Goal: Find specific page/section: Find specific page/section

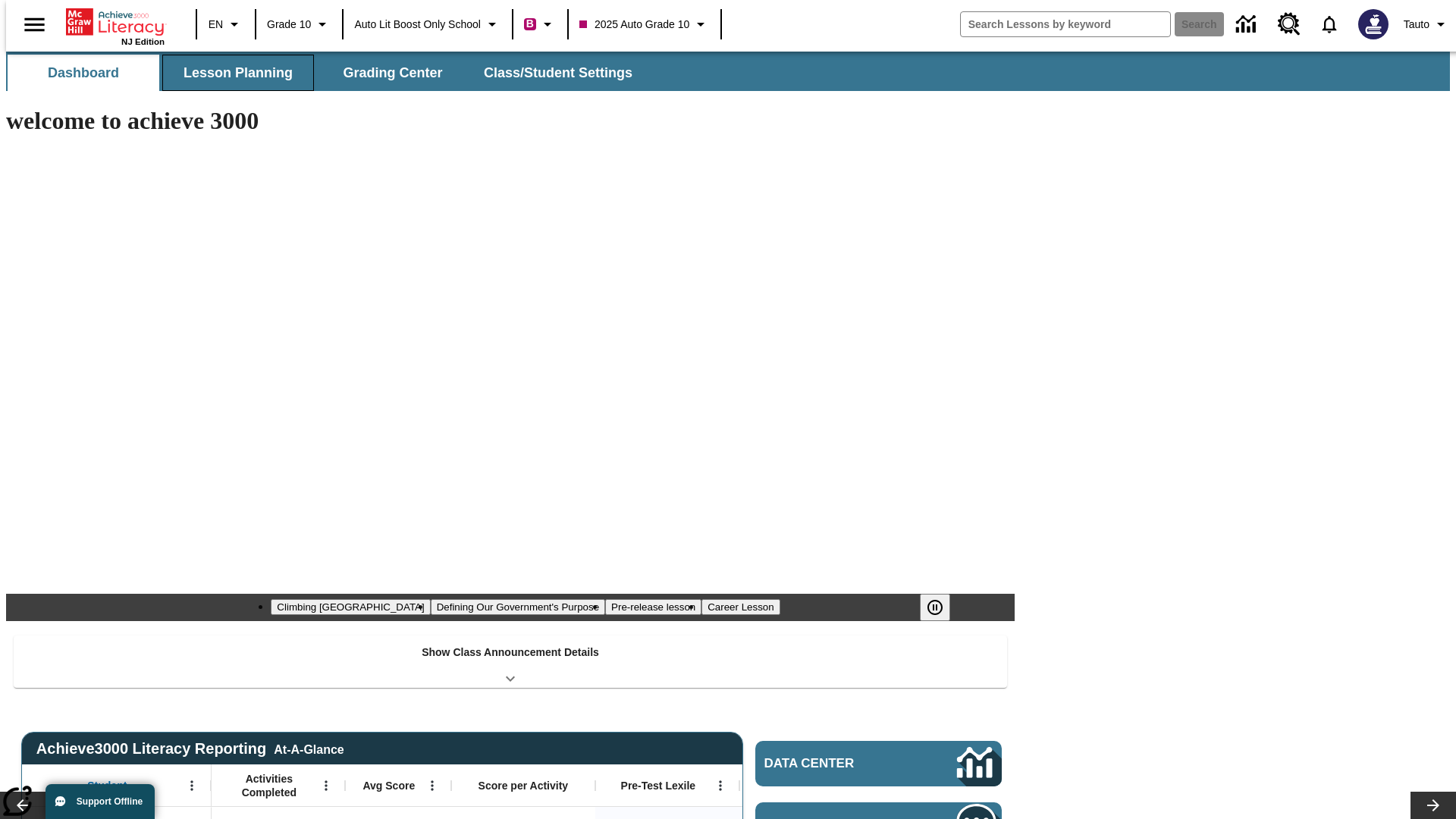
click at [232, 73] on button "Lesson Planning" at bounding box center [238, 72] width 151 height 36
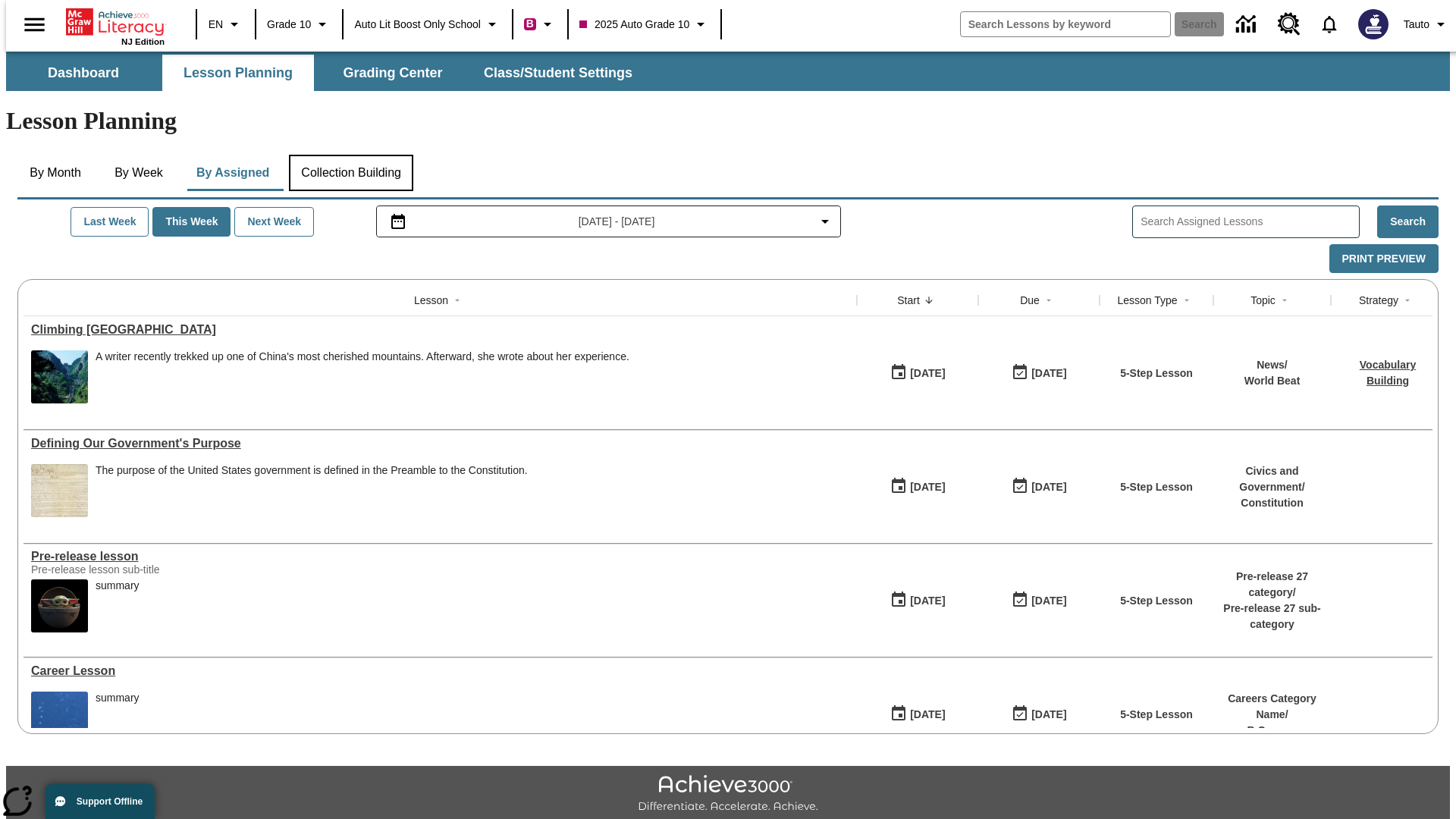
click at [351, 155] on button "Collection Building" at bounding box center [351, 172] width 124 height 36
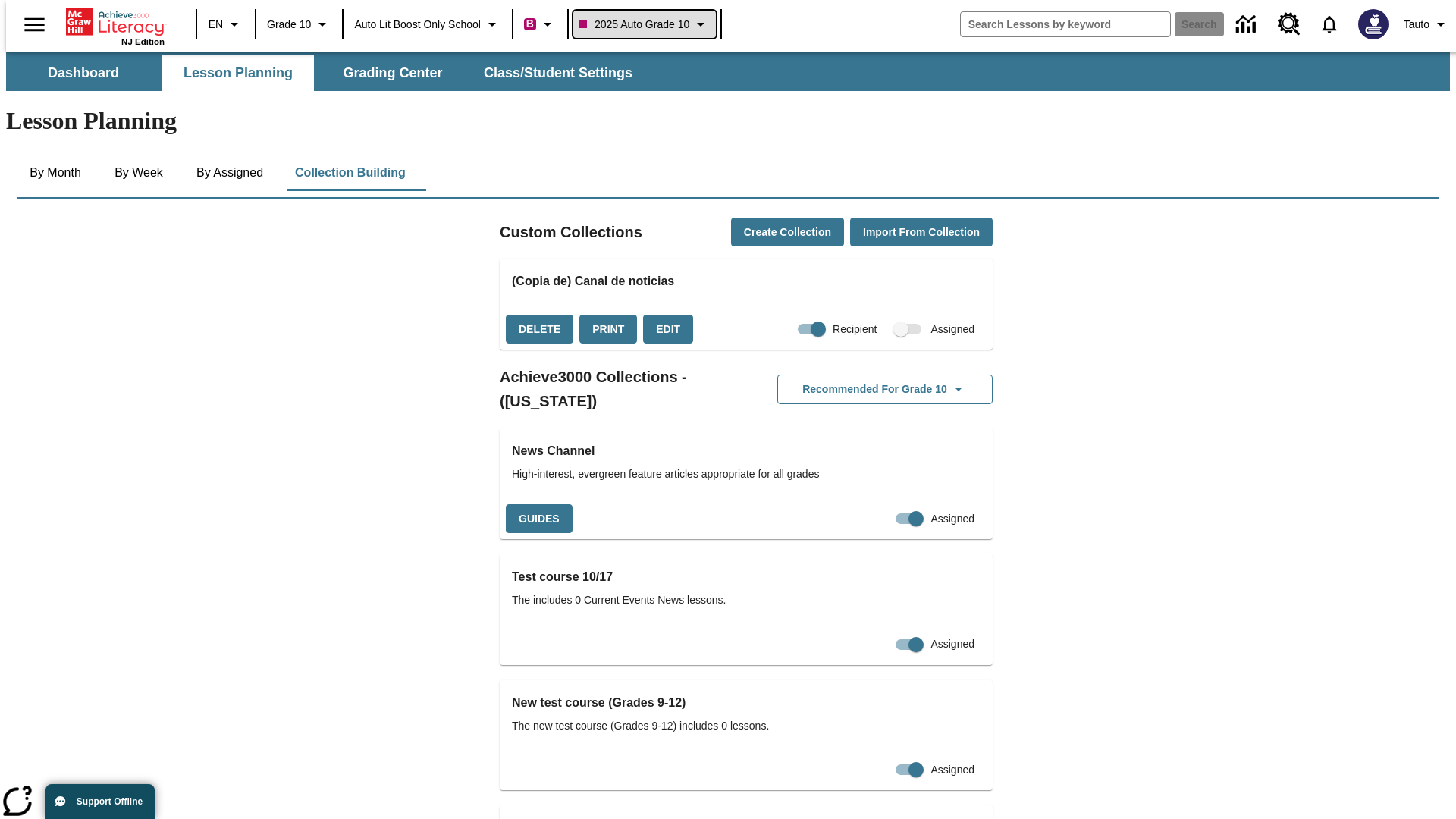
click at [649, 24] on span "2025 Auto Grade 10" at bounding box center [634, 24] width 110 height 16
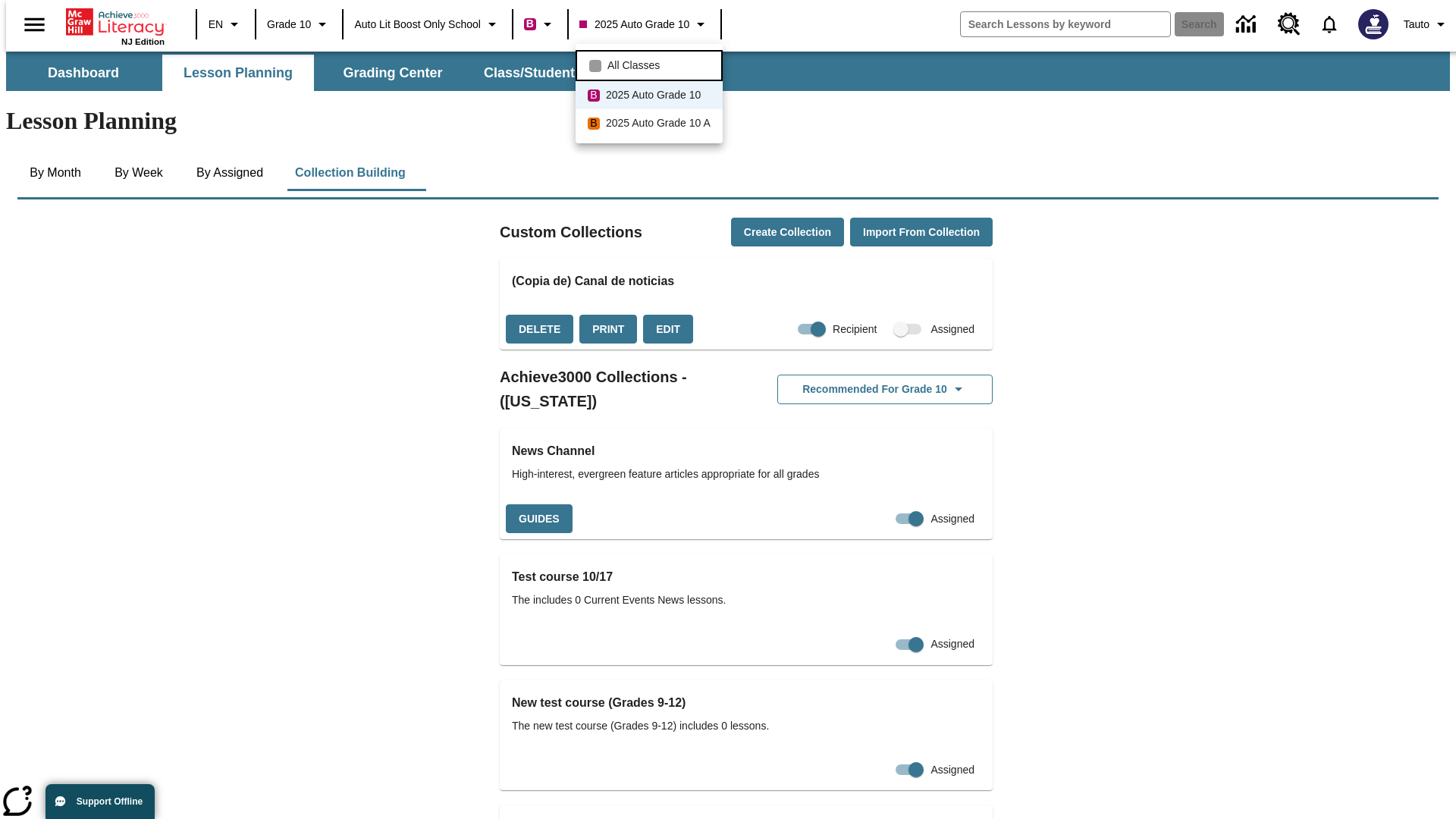
click at [652, 64] on span "All Classes" at bounding box center [633, 66] width 52 height 16
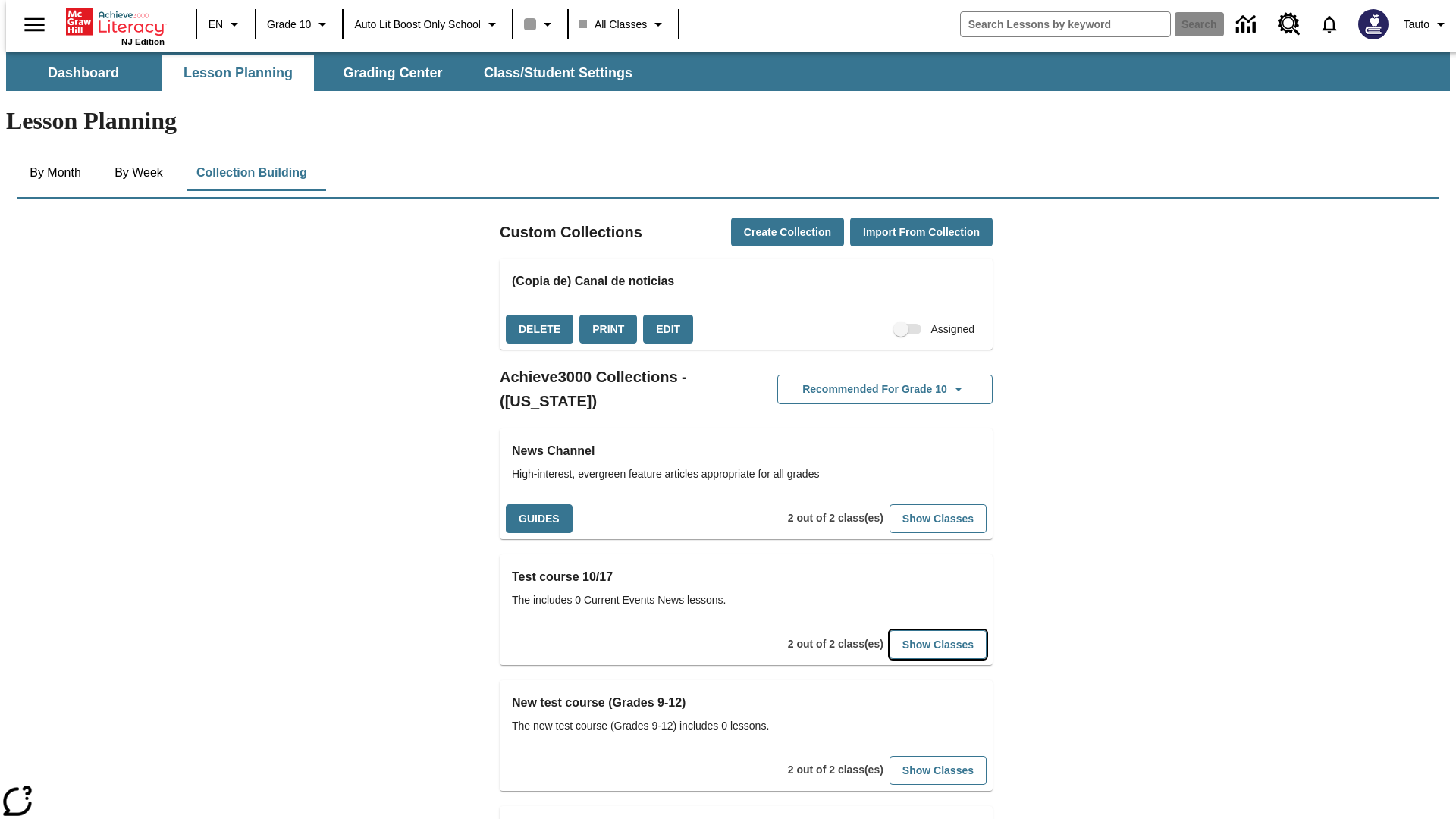
click at [915, 631] on button "Show Classes" at bounding box center [937, 645] width 97 height 29
